Goal: Check status: Check status

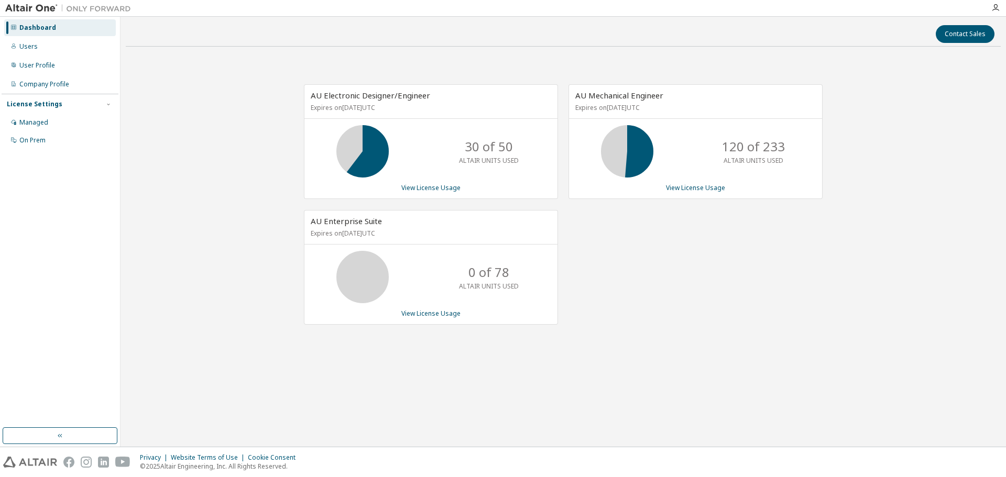
click at [215, 263] on div "AU Electronic Designer/Engineer Expires on [DATE] UTC 30 of 50 ALTAIR UNITS USE…" at bounding box center [563, 210] width 875 height 310
